Goal: Task Accomplishment & Management: Use online tool/utility

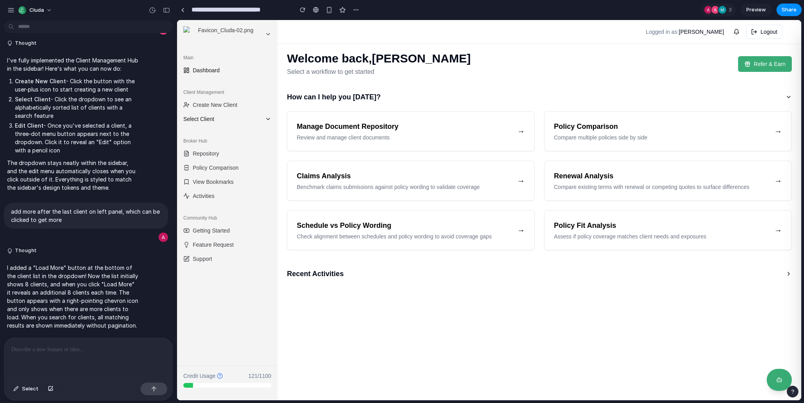
click at [252, 117] on span "Select Client" at bounding box center [222, 119] width 78 height 8
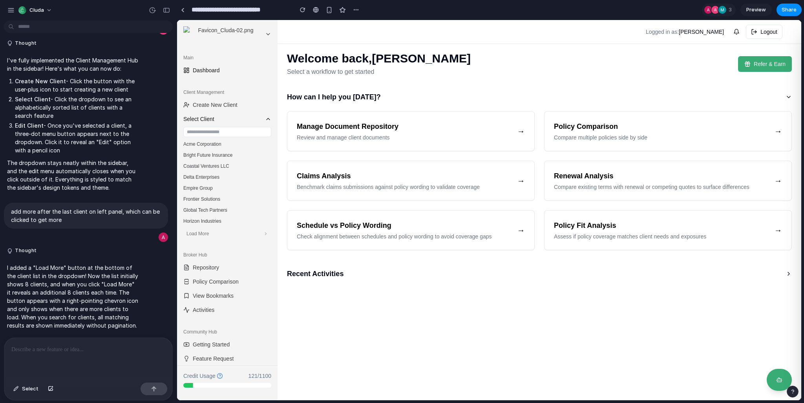
click at [249, 117] on span "Select Client" at bounding box center [222, 119] width 78 height 8
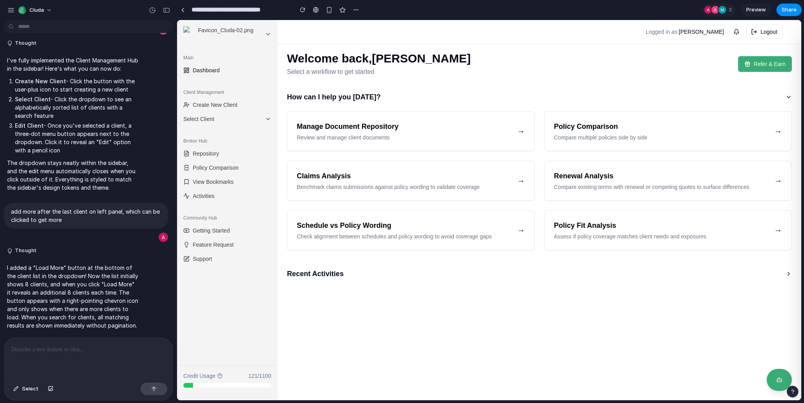
click at [438, 354] on main "Welcome back, Mick McGurn Select a workflow to get started Refer & Earn How can…" at bounding box center [539, 210] width 524 height 380
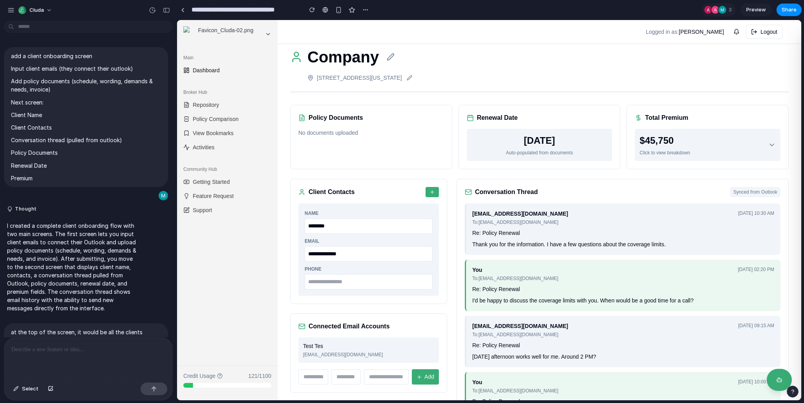
scroll to position [1339, 0]
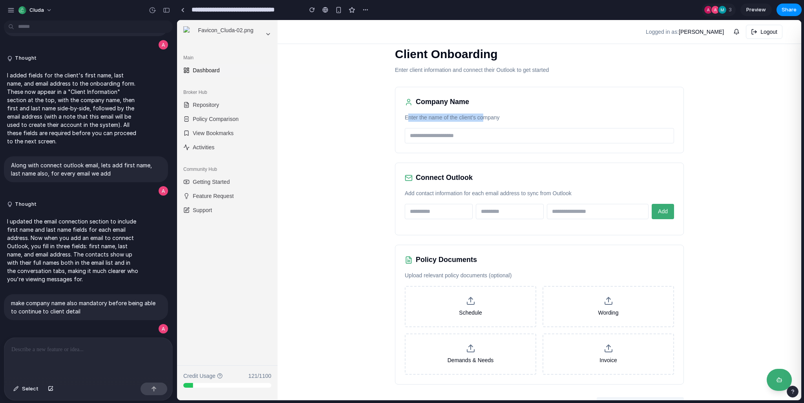
drag, startPoint x: 403, startPoint y: 119, endPoint x: 481, endPoint y: 115, distance: 77.8
click at [481, 115] on p "Enter the name of the client's company" at bounding box center [539, 117] width 269 height 8
